Goal: Task Accomplishment & Management: Complete application form

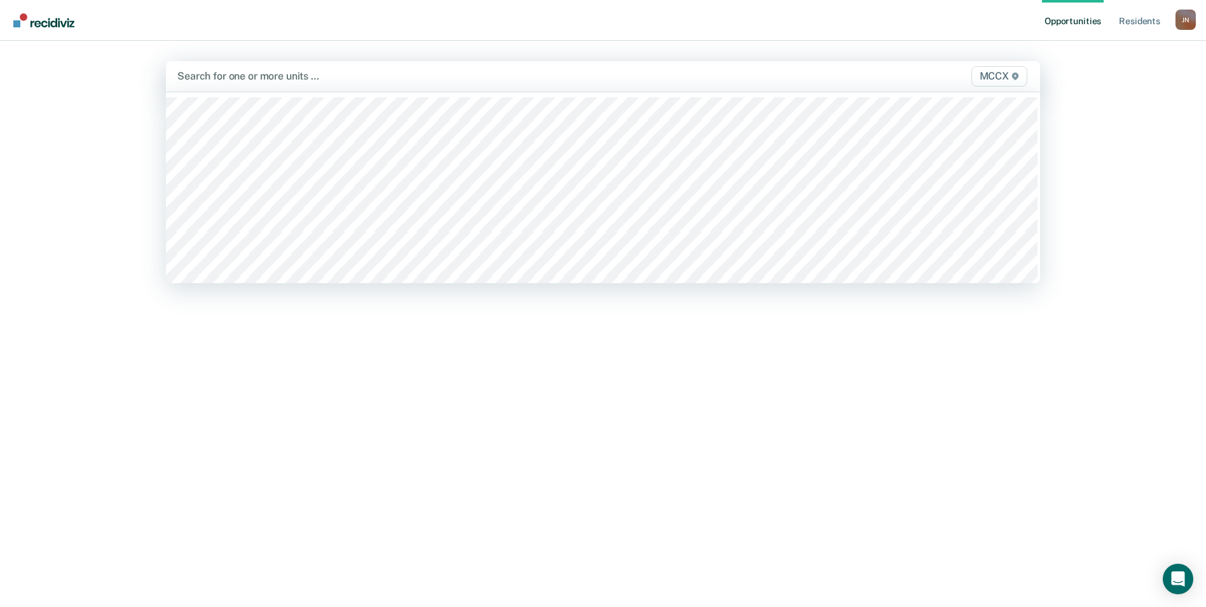
click at [313, 77] on div at bounding box center [474, 76] width 595 height 15
type input "mccx / 27"
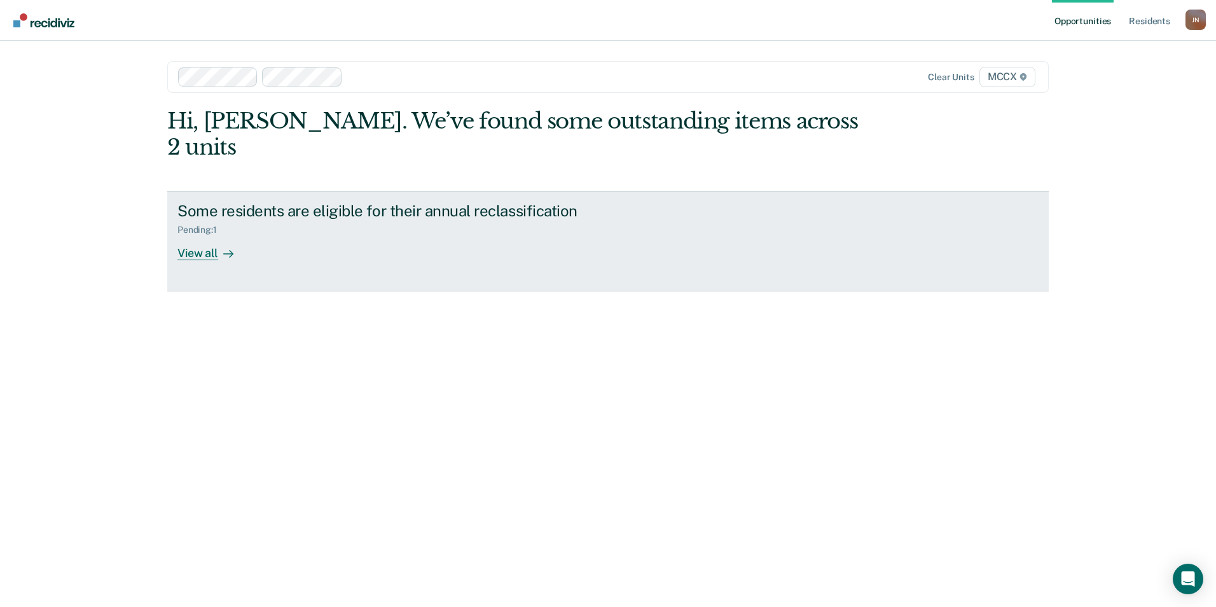
click at [188, 238] on link "Some residents are eligible for their annual reclassification Pending : 1 View …" at bounding box center [607, 241] width 881 height 100
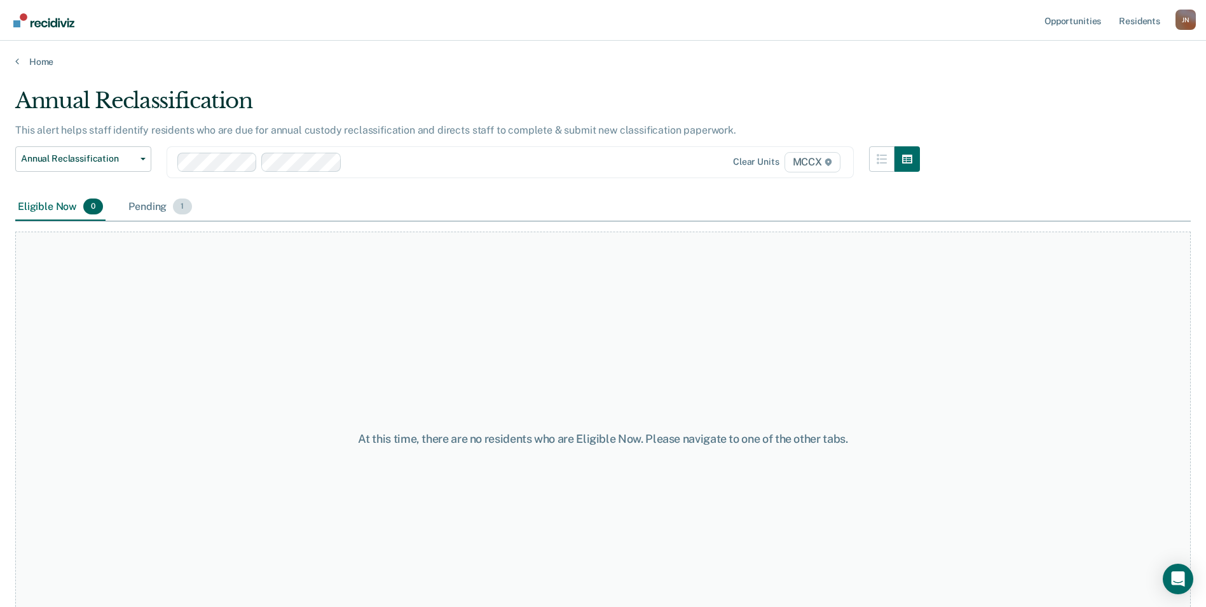
click at [148, 209] on div "Pending 1" at bounding box center [160, 207] width 68 height 28
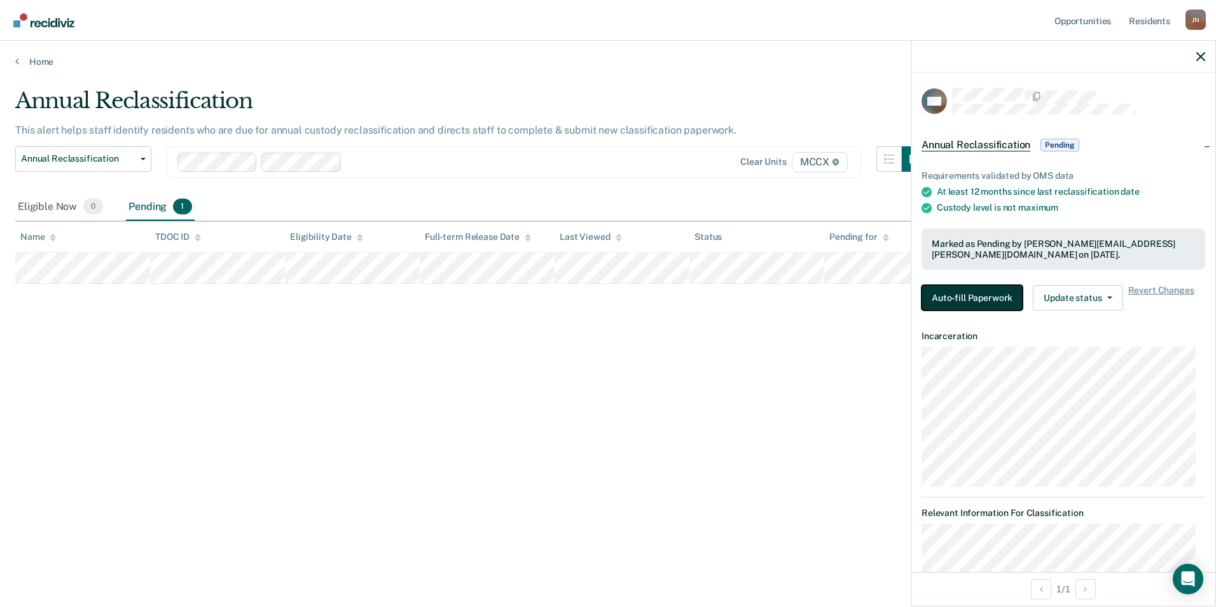
click at [949, 295] on button "Auto-fill Paperwork" at bounding box center [972, 297] width 101 height 25
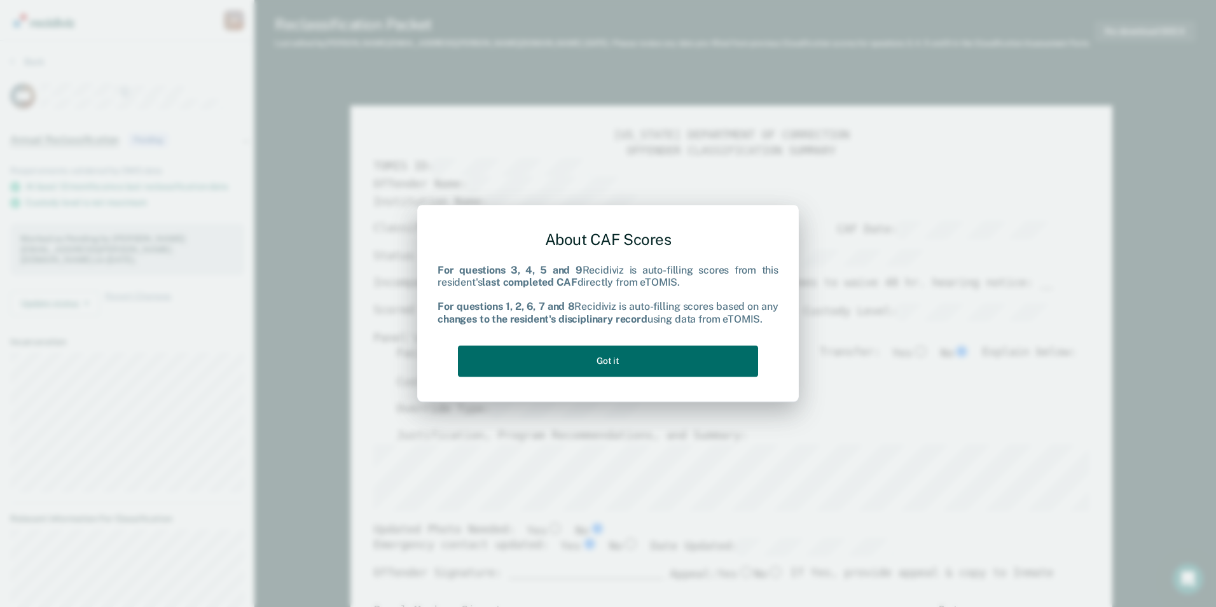
type textarea "x"
click at [604, 358] on button "Got it" at bounding box center [608, 360] width 300 height 31
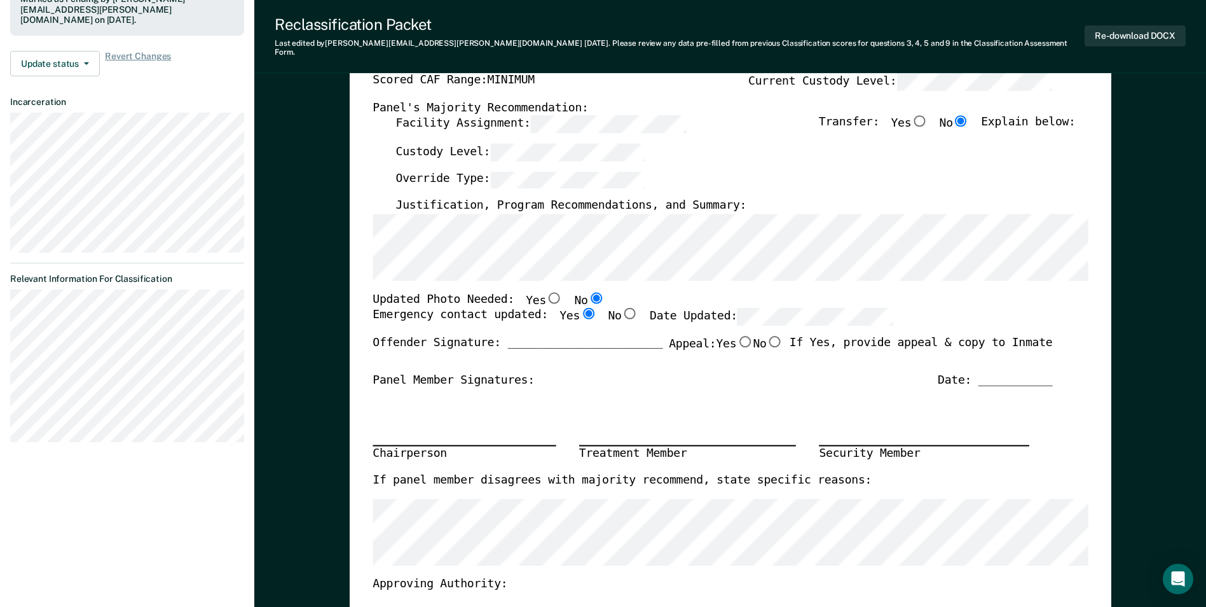
scroll to position [254, 0]
